Goal: Check status: Check status

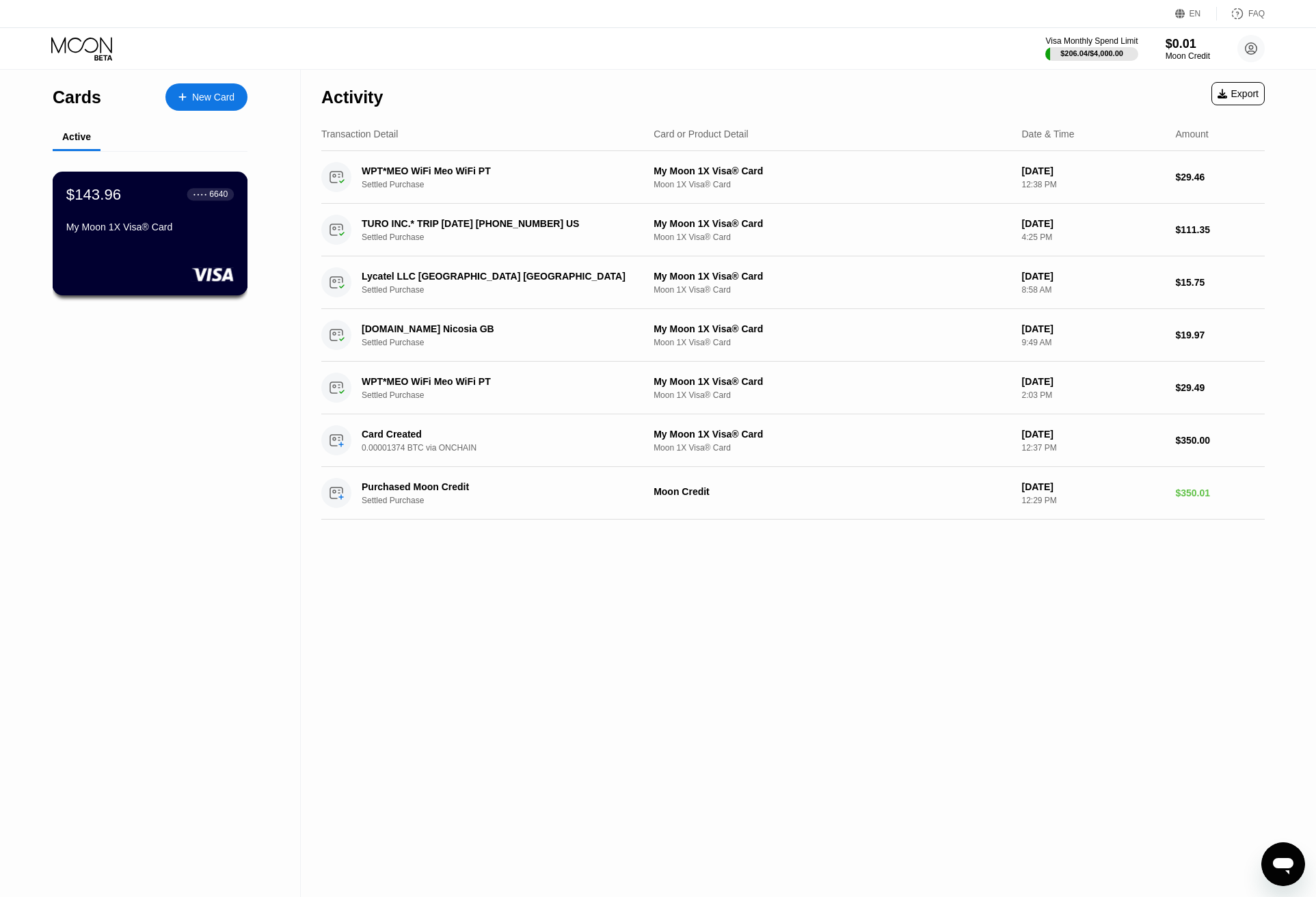
click at [81, 202] on div "$143.96" at bounding box center [93, 193] width 55 height 17
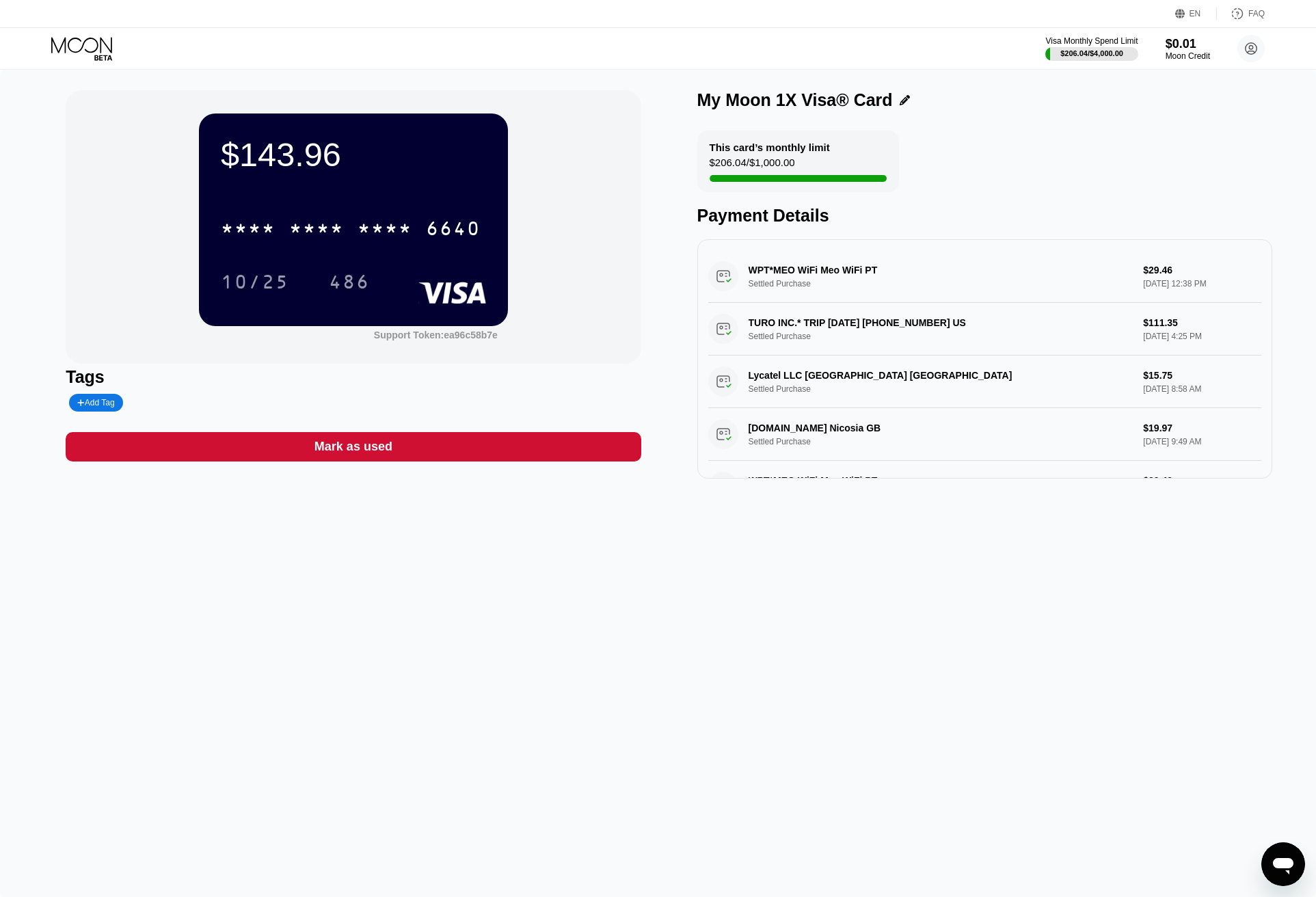
click at [225, 153] on div "$143.96" at bounding box center [353, 155] width 266 height 38
click at [256, 235] on div "* * * *" at bounding box center [247, 230] width 55 height 22
click at [266, 282] on div "10/25" at bounding box center [254, 283] width 68 height 22
click at [346, 295] on div "486" at bounding box center [349, 283] width 41 height 22
click at [670, 225] on div "$143.96 4513 6500 2649 6640 10/25 486 Support Token: ea96c58b7e Tags Add Tag Ma…" at bounding box center [658, 284] width 1185 height 388
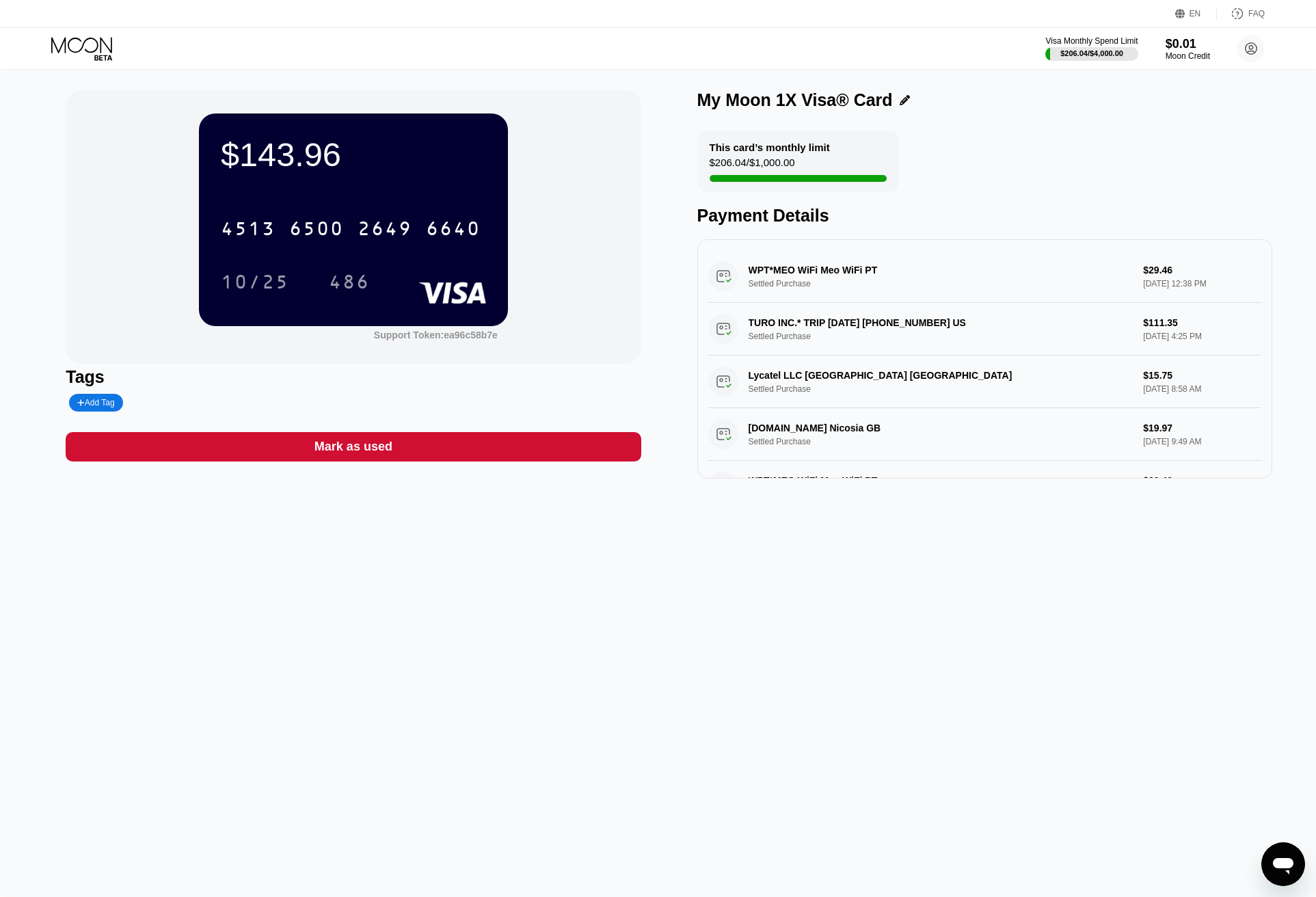
click at [69, 47] on icon at bounding box center [83, 48] width 64 height 24
